Goal: Navigation & Orientation: Find specific page/section

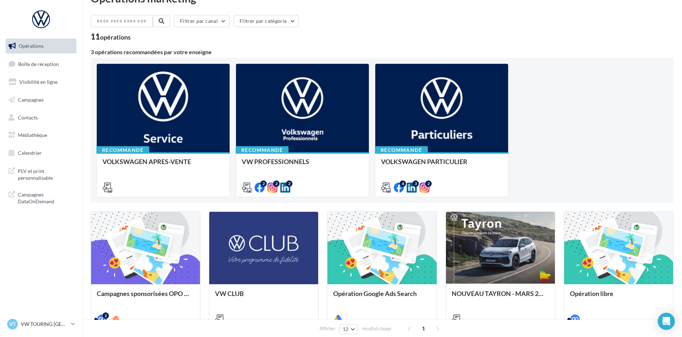
scroll to position [71, 0]
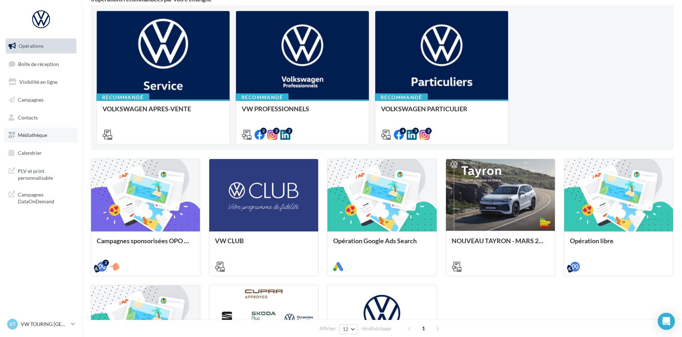
click at [31, 131] on link "Médiathèque" at bounding box center [41, 135] width 74 height 15
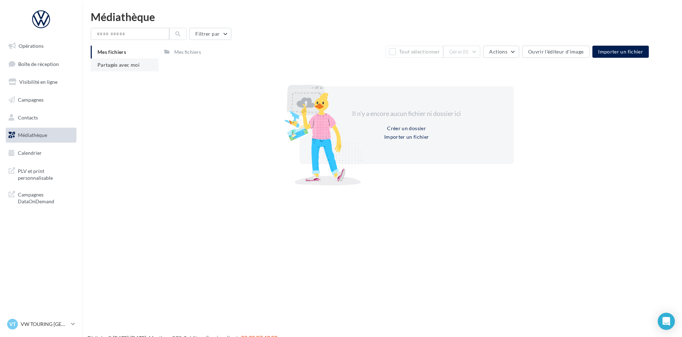
click at [128, 62] on span "Partagés avec moi" at bounding box center [118, 65] width 42 height 6
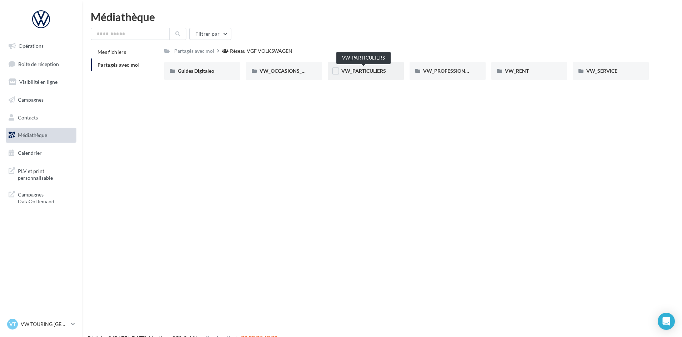
click at [365, 71] on span "VW_PARTICULIERS" at bounding box center [363, 71] width 45 height 6
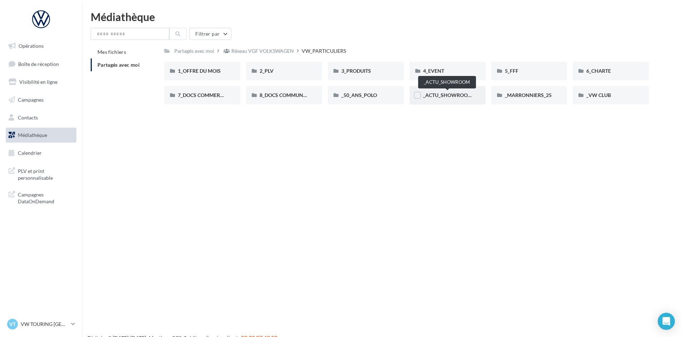
click at [460, 96] on span "_ACTU_SHOWROOM" at bounding box center [447, 95] width 49 height 6
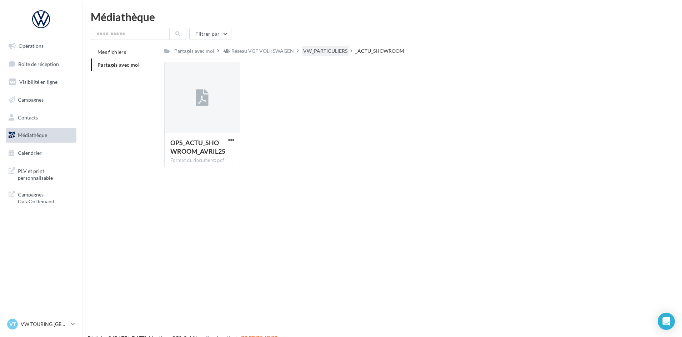
click at [316, 50] on div "VW_PARTICULIERS" at bounding box center [325, 50] width 44 height 7
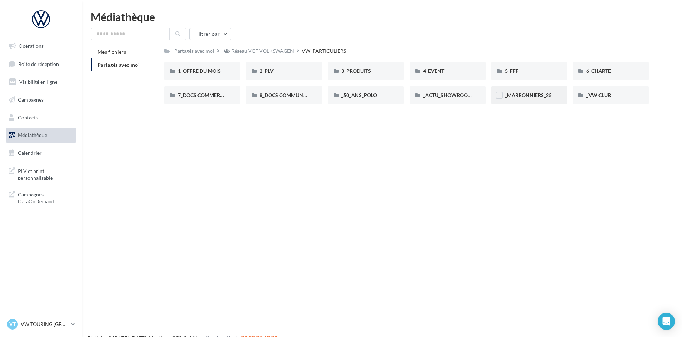
click at [561, 104] on div "_MARRONNIERS_25" at bounding box center [529, 95] width 76 height 19
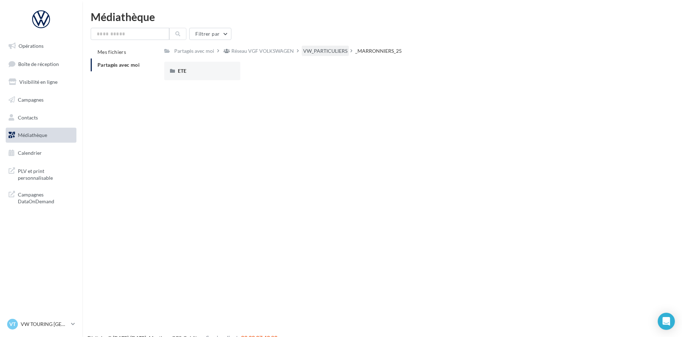
click at [320, 52] on div "VW_PARTICULIERS" at bounding box center [325, 50] width 44 height 7
